Goal: Navigation & Orientation: Find specific page/section

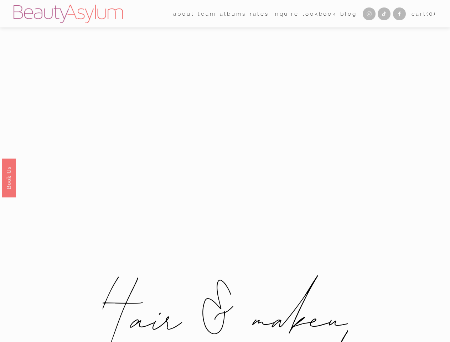
click at [225, 171] on div at bounding box center [225, 113] width 450 height 126
